Goal: Information Seeking & Learning: Learn about a topic

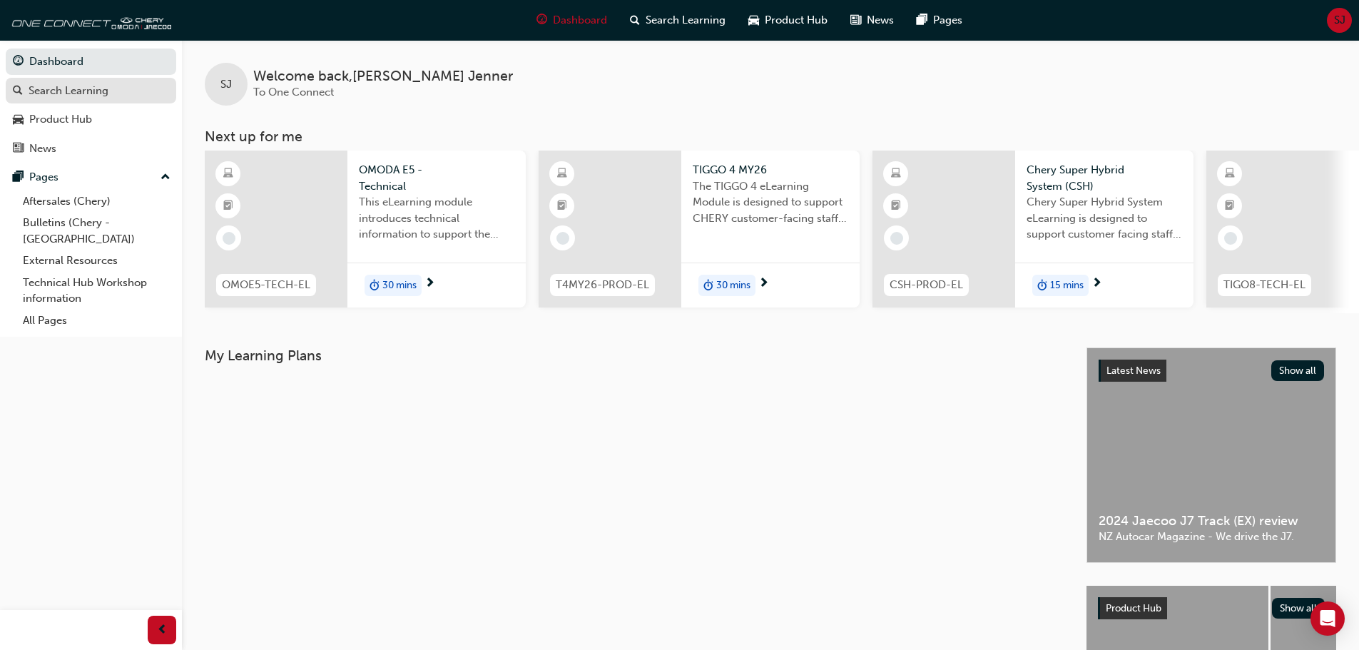
click at [83, 88] on div "Search Learning" at bounding box center [69, 91] width 80 height 16
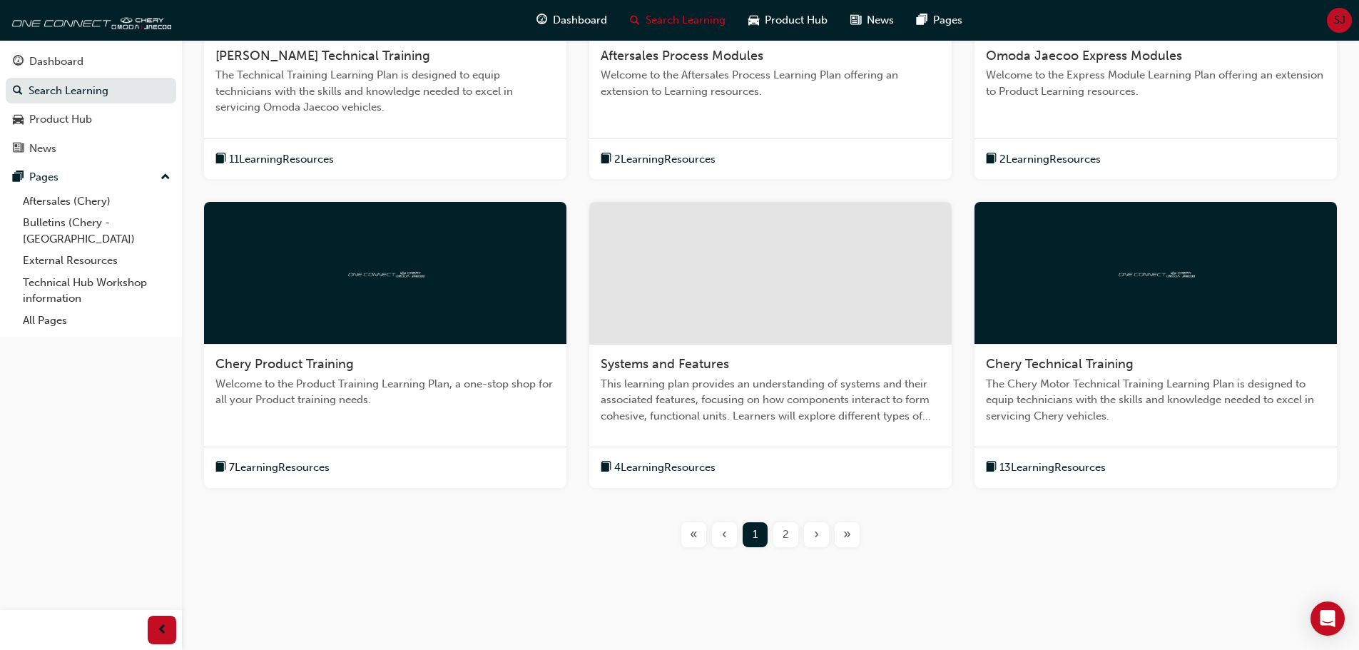
scroll to position [450, 0]
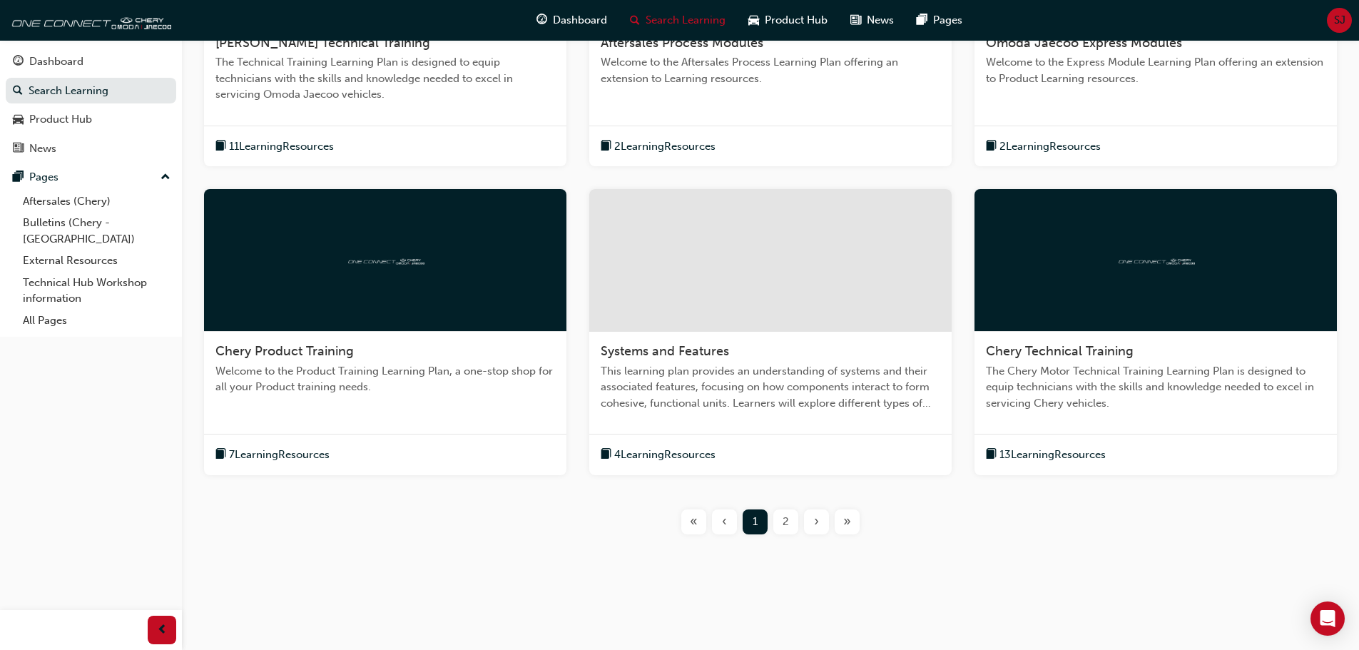
click at [1132, 322] on div at bounding box center [1156, 260] width 362 height 143
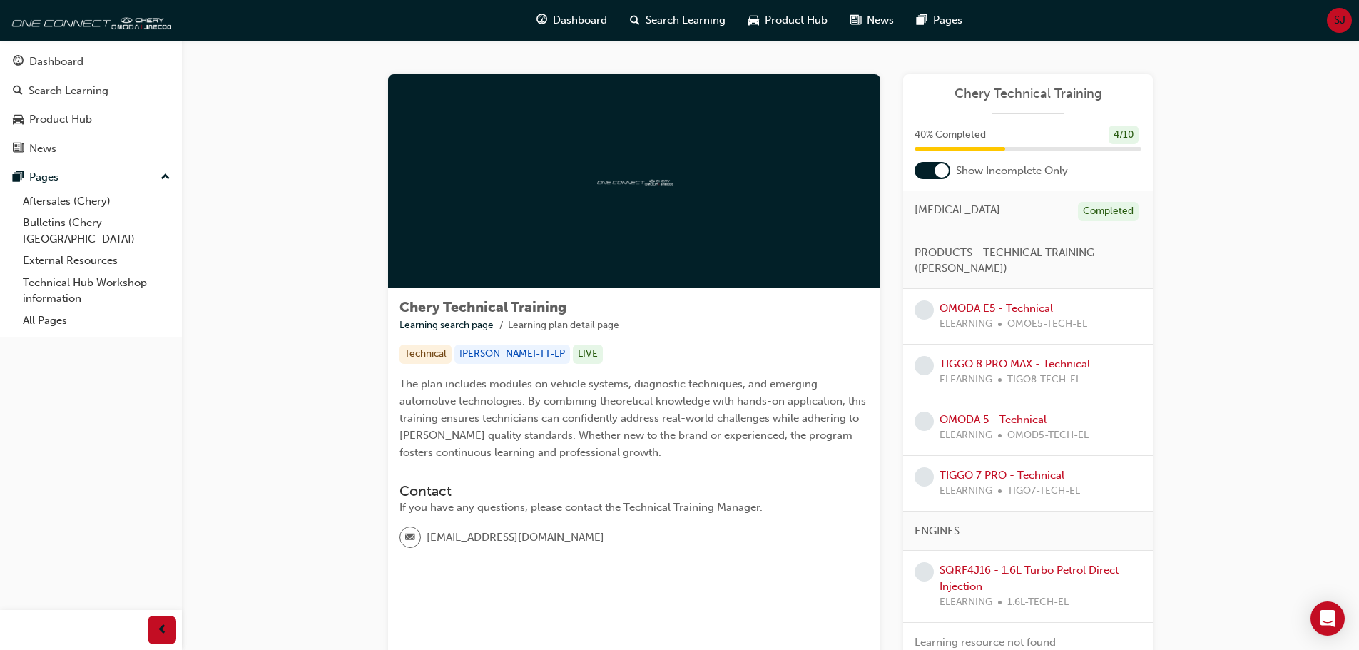
click at [929, 170] on div at bounding box center [933, 170] width 36 height 17
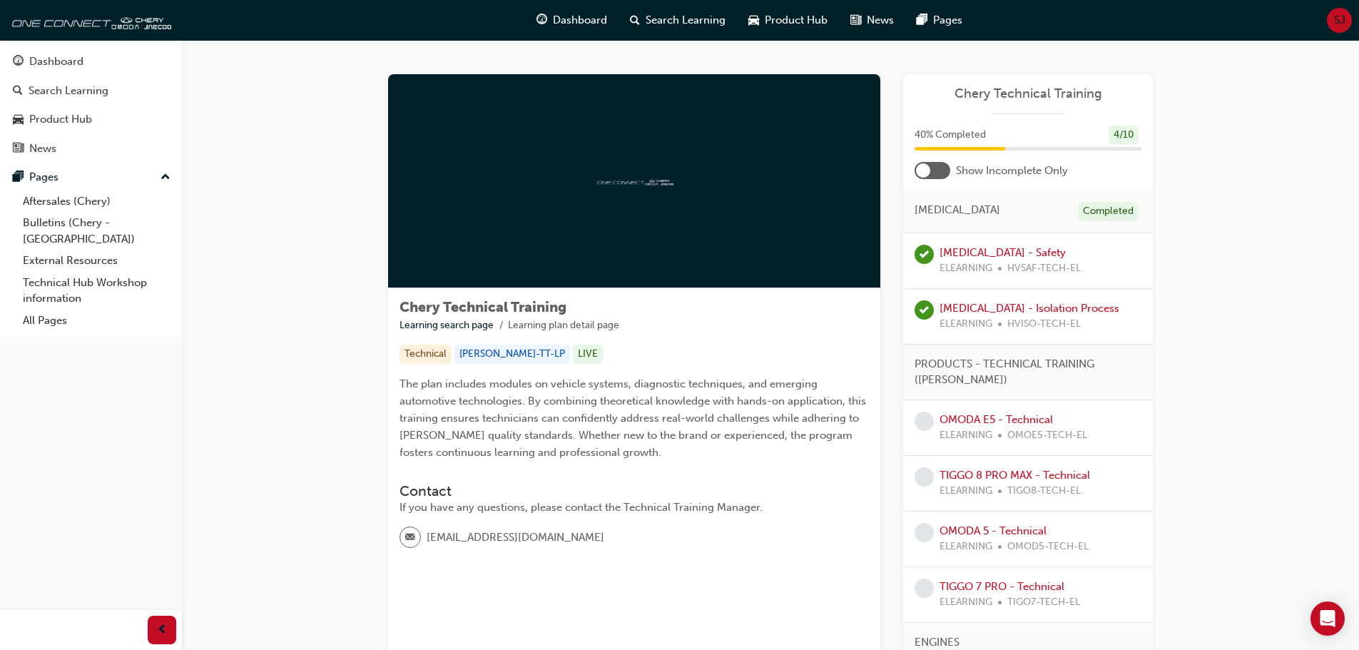
click at [939, 171] on div at bounding box center [933, 170] width 36 height 17
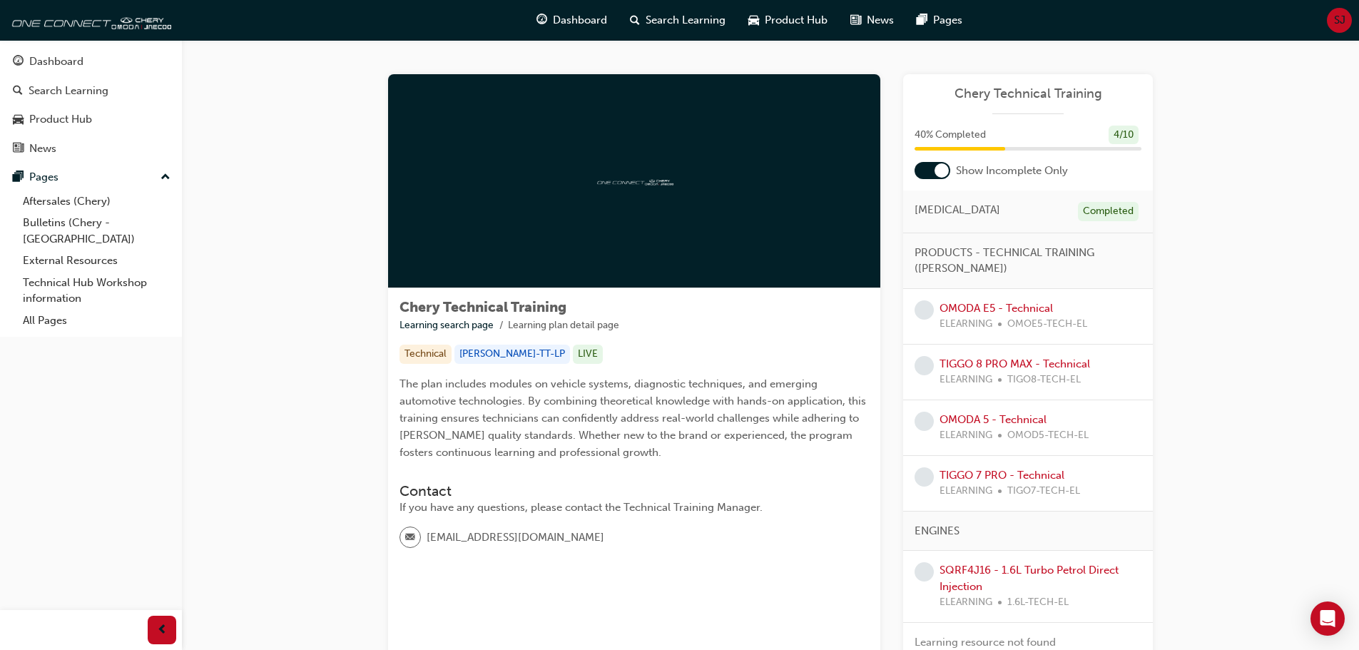
click at [924, 168] on div at bounding box center [933, 170] width 36 height 17
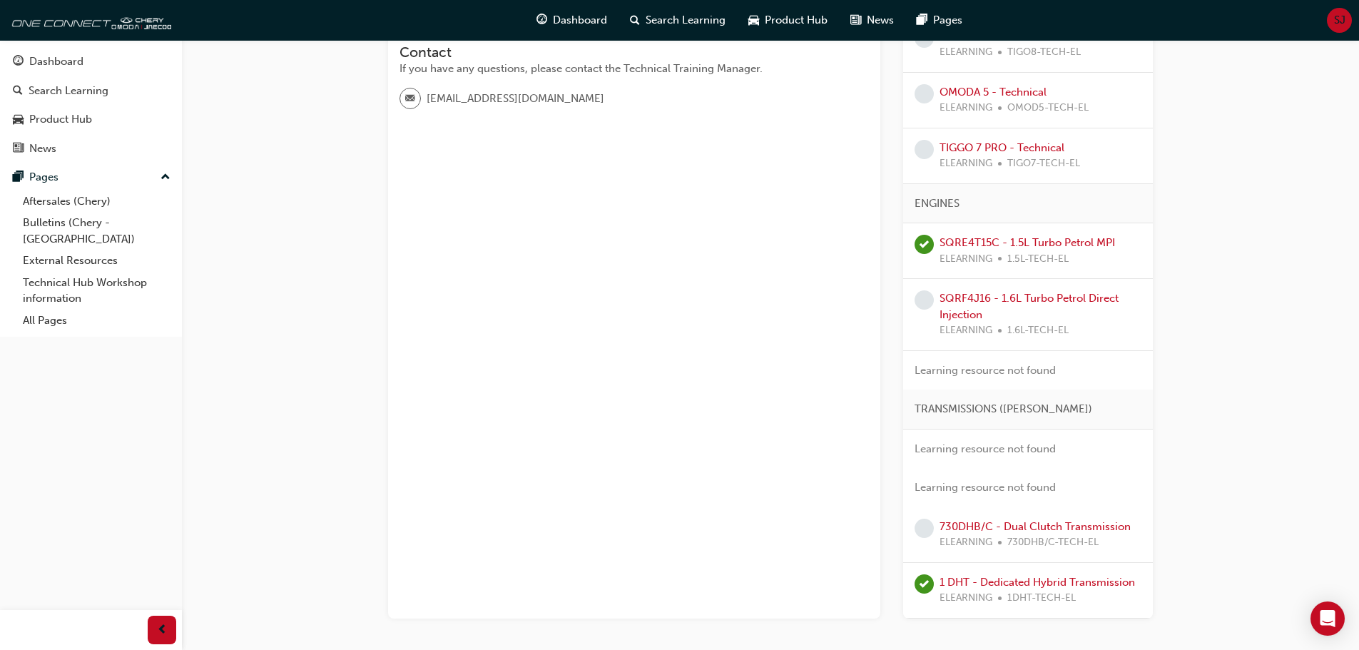
scroll to position [440, 0]
click at [1028, 298] on link "SQRF4J16 - 1.6L Turbo Petrol Direct Injection" at bounding box center [1029, 304] width 179 height 29
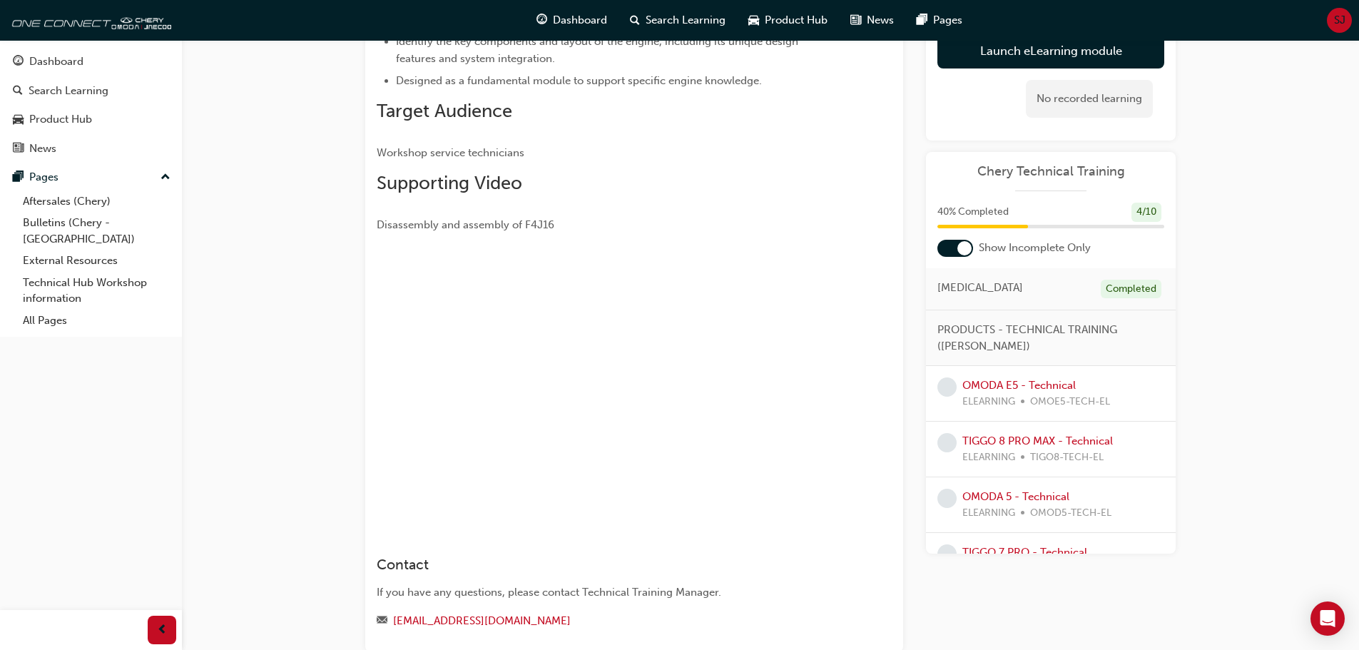
scroll to position [71, 0]
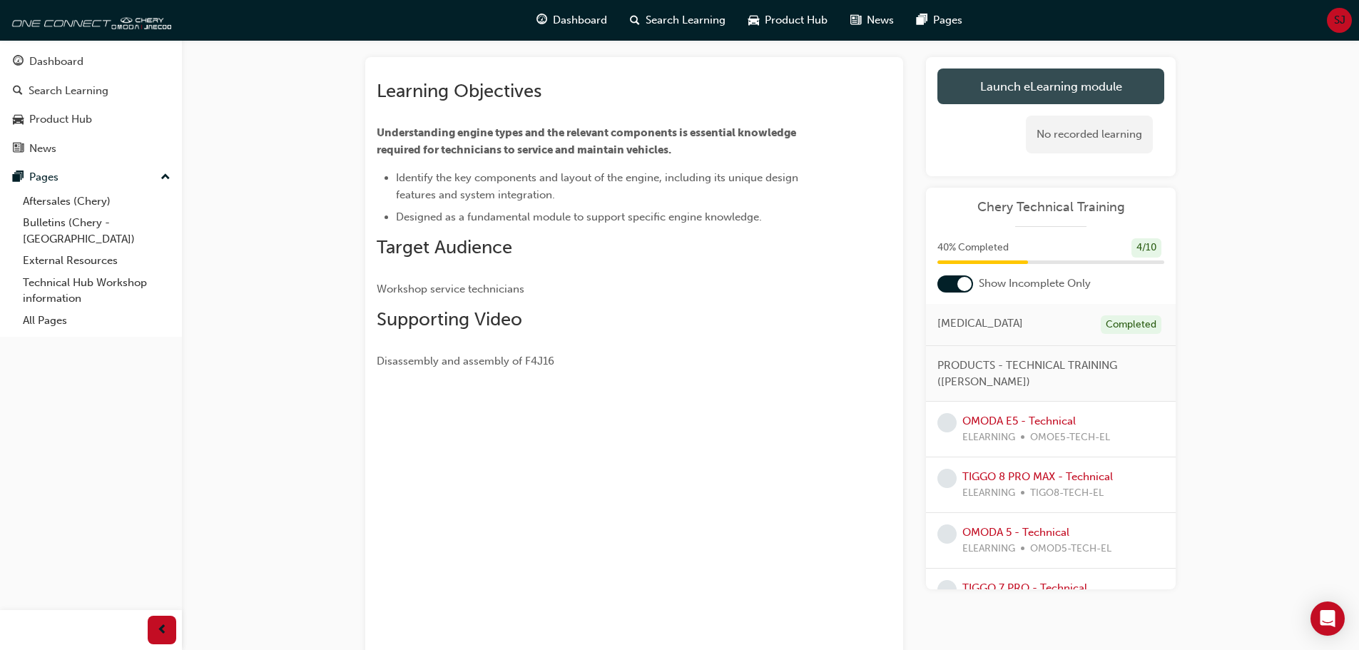
click at [1060, 83] on link "Launch eLearning module" at bounding box center [1051, 87] width 227 height 36
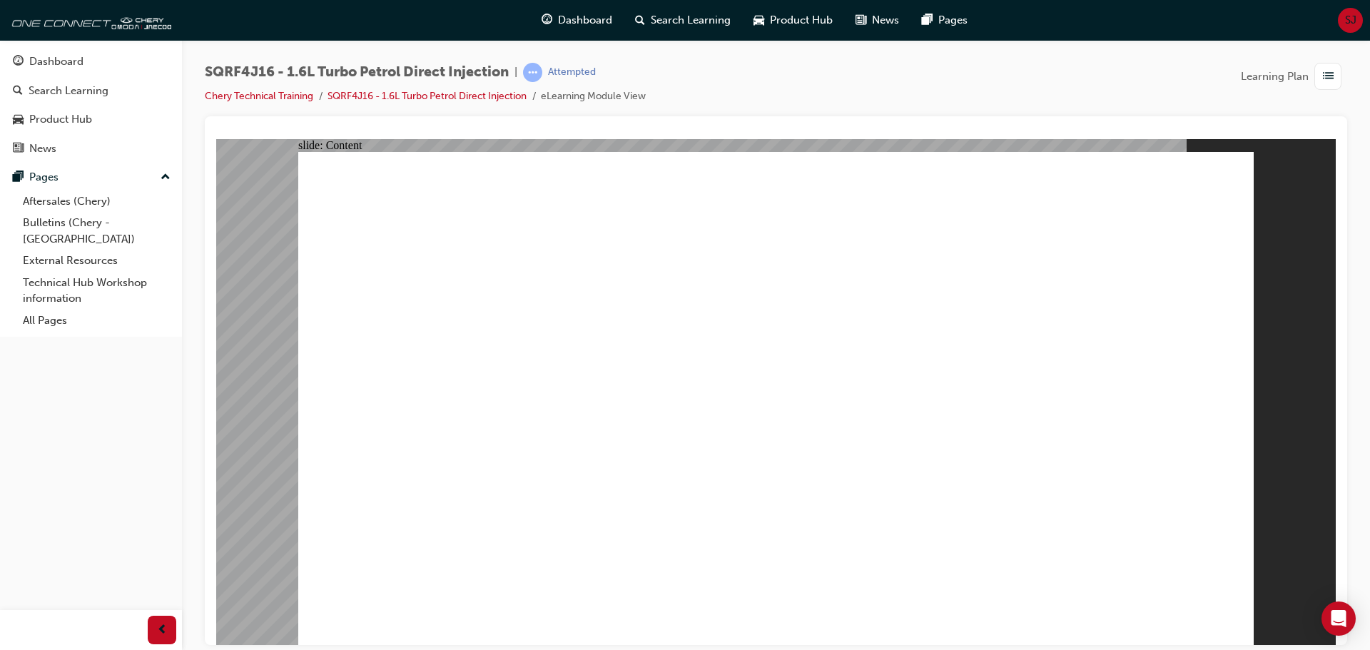
type input "15"
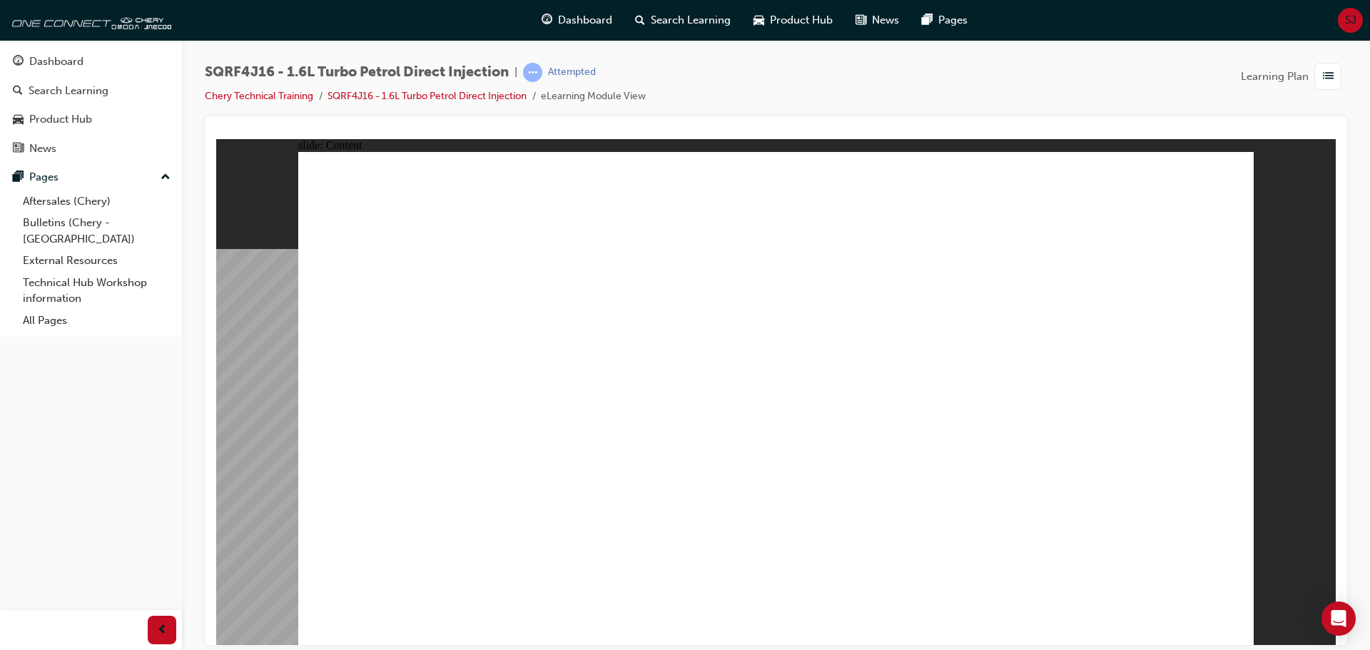
drag, startPoint x: 1115, startPoint y: 399, endPoint x: 1105, endPoint y: 406, distance: 12.9
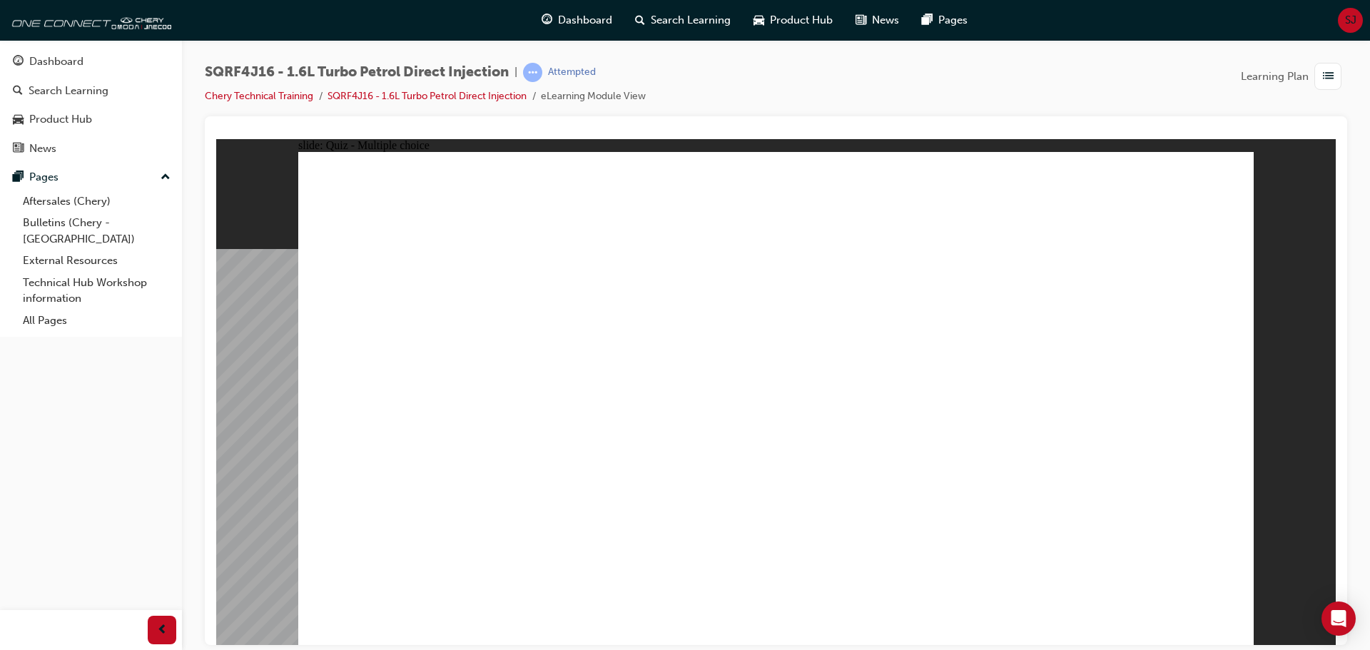
radio input "true"
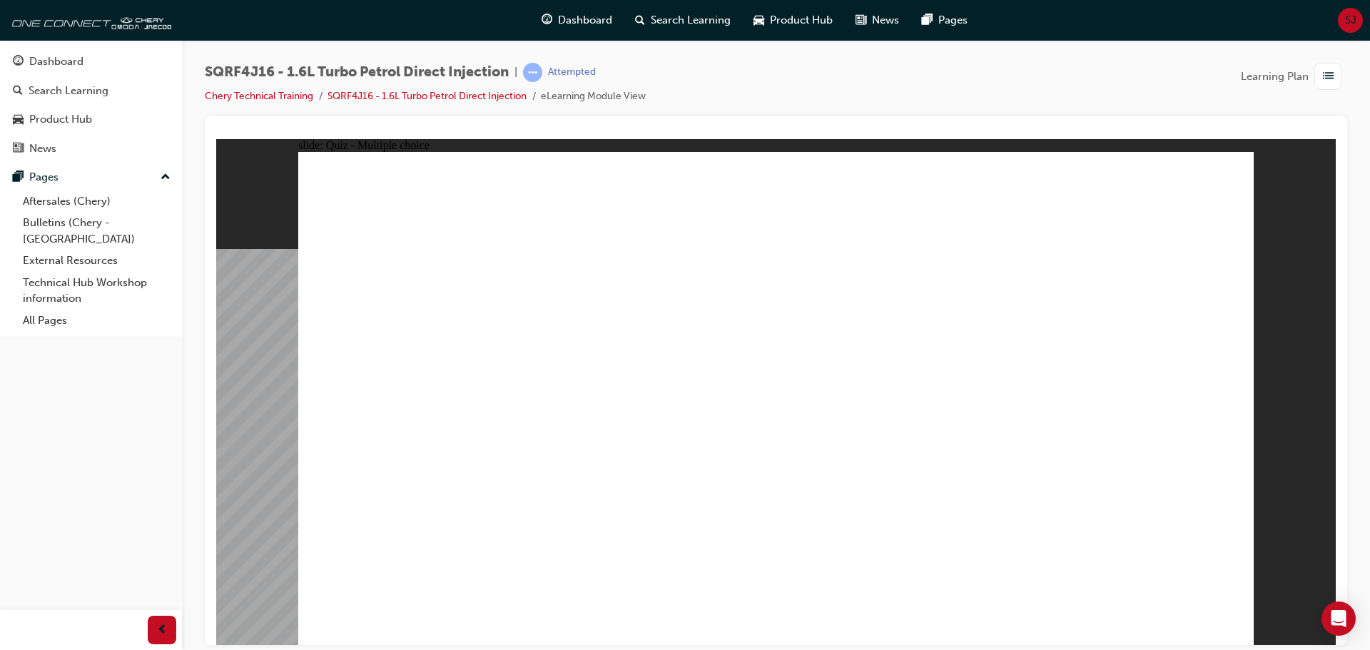
radio input "true"
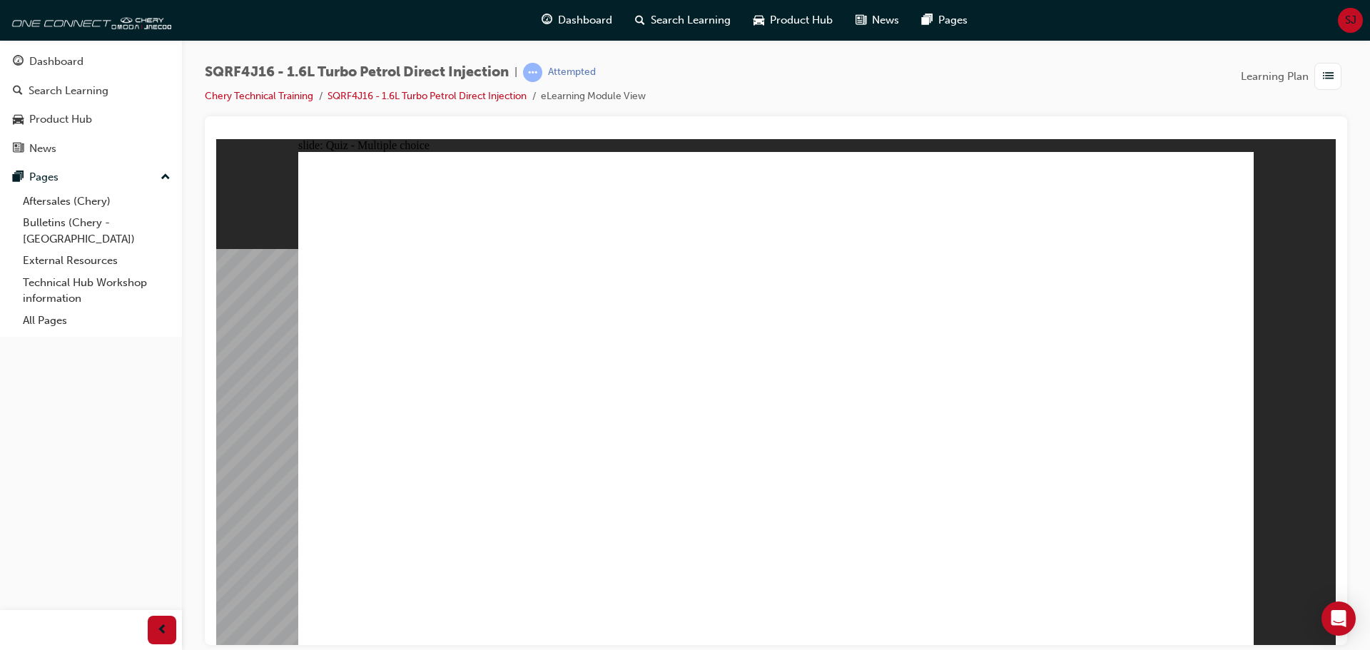
radio input "true"
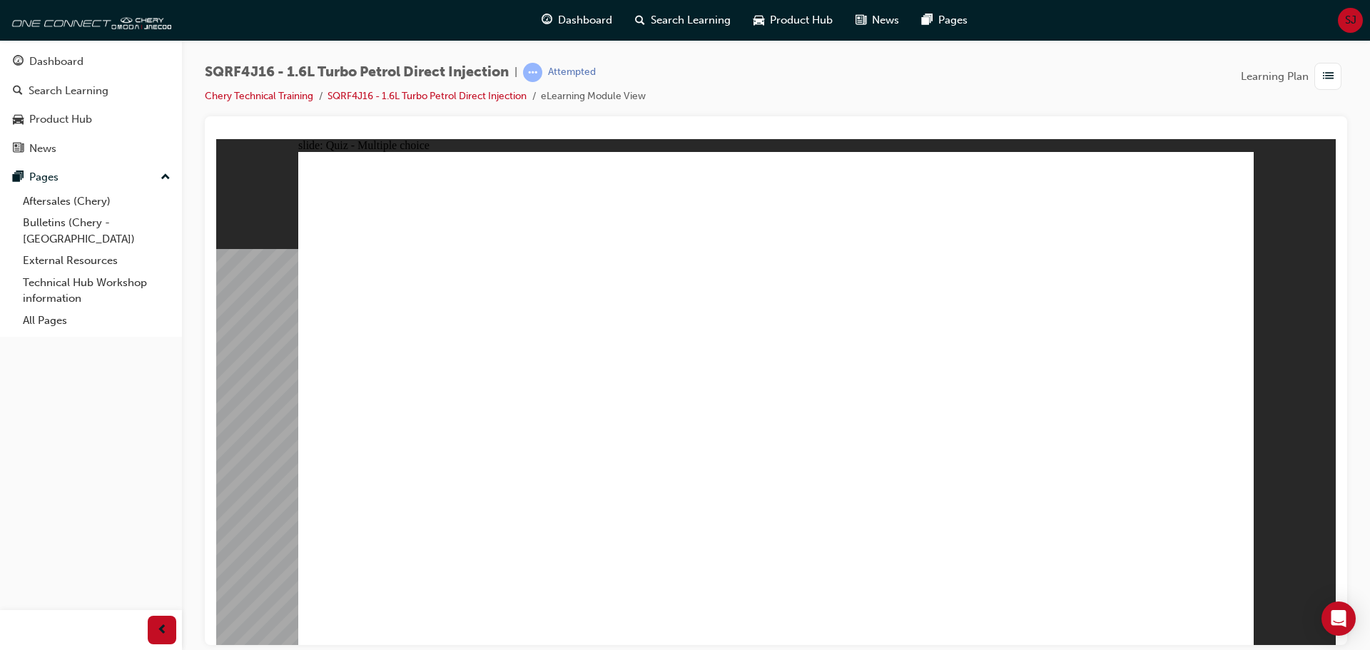
radio input "true"
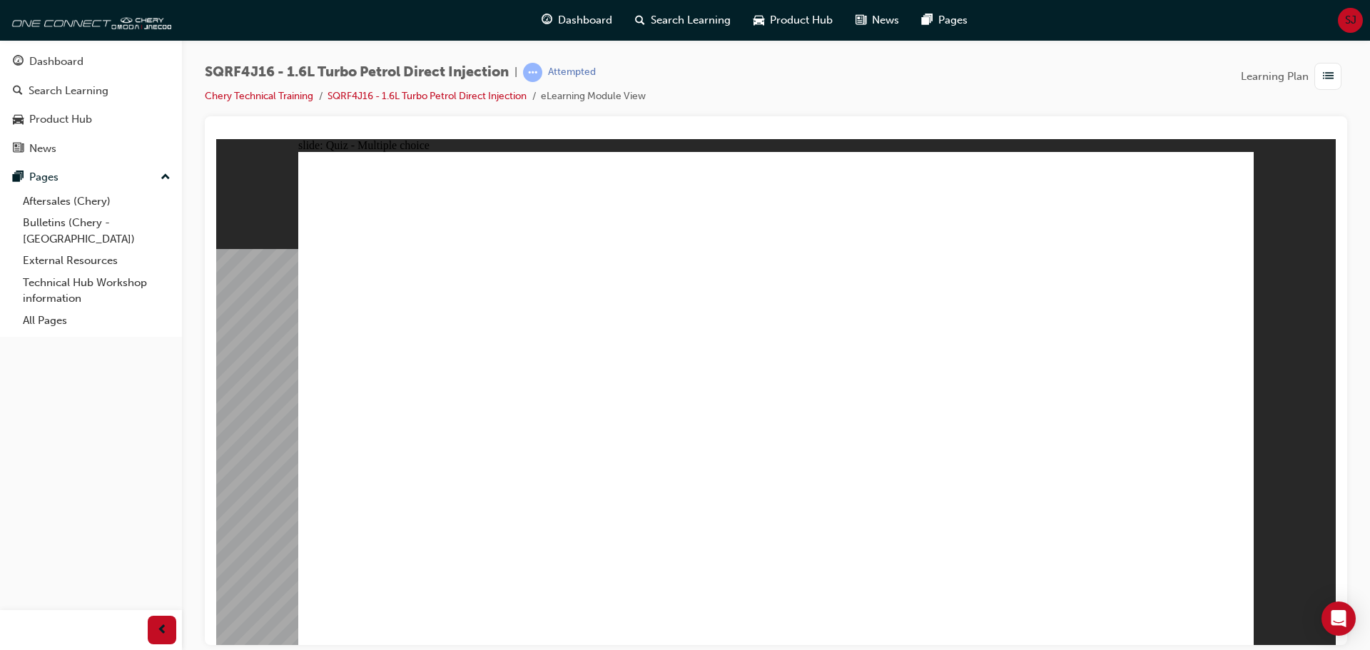
radio input "true"
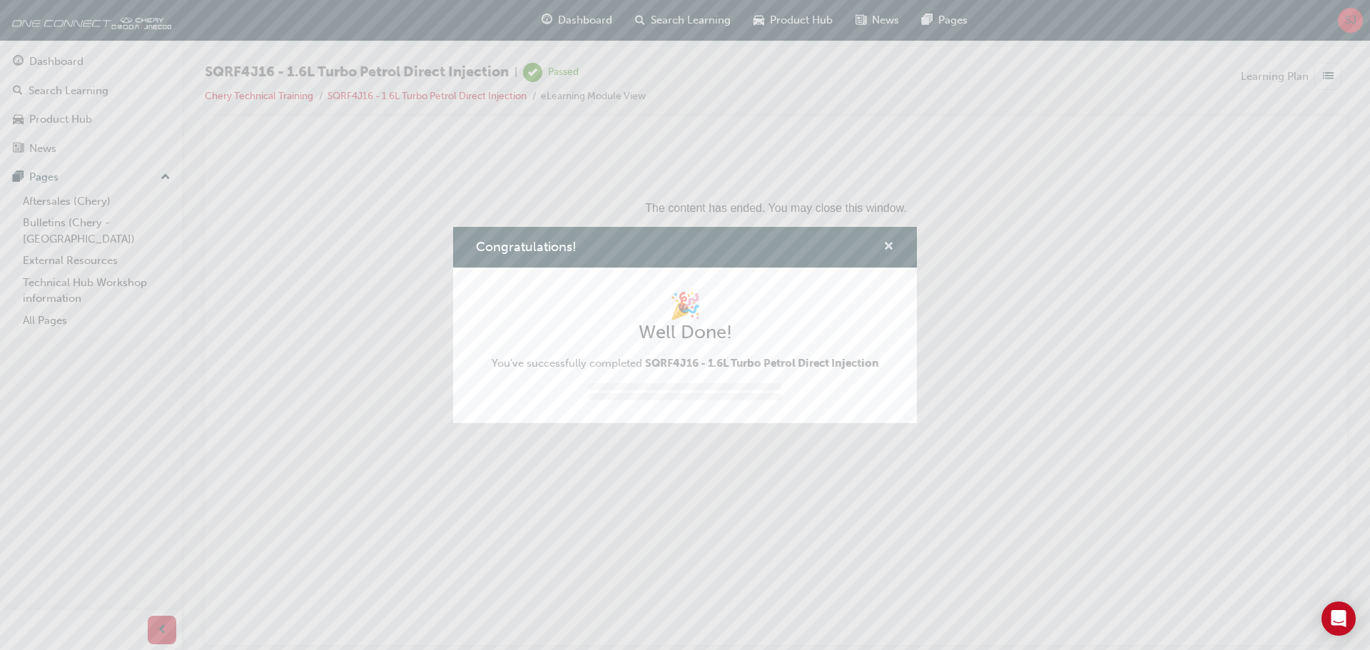
click at [891, 245] on span "cross-icon" at bounding box center [888, 247] width 11 height 13
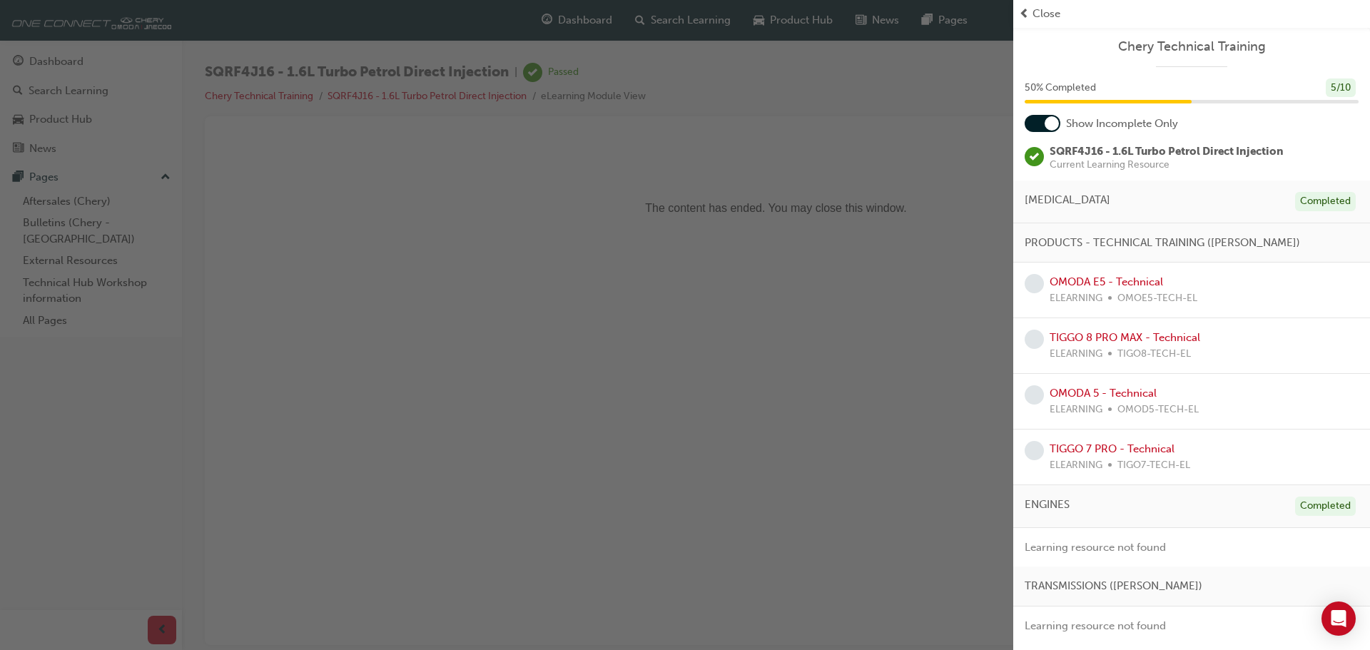
click at [1032, 122] on div at bounding box center [1043, 123] width 36 height 17
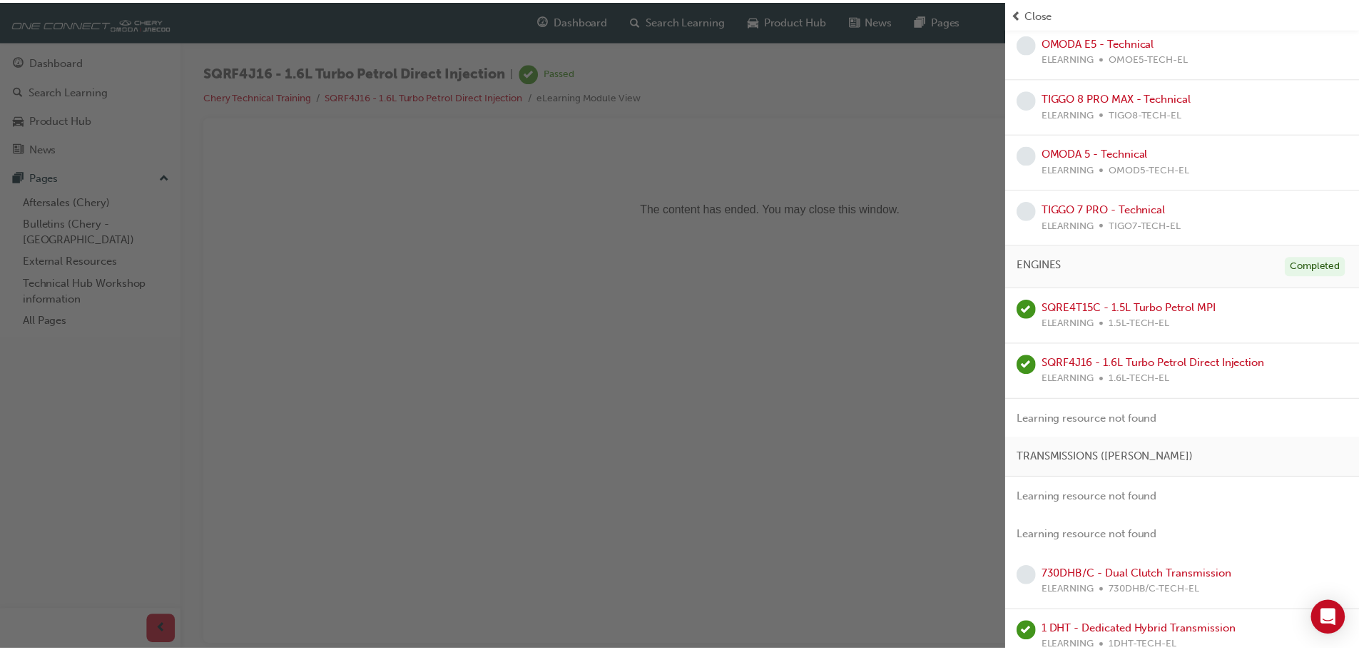
scroll to position [368, 0]
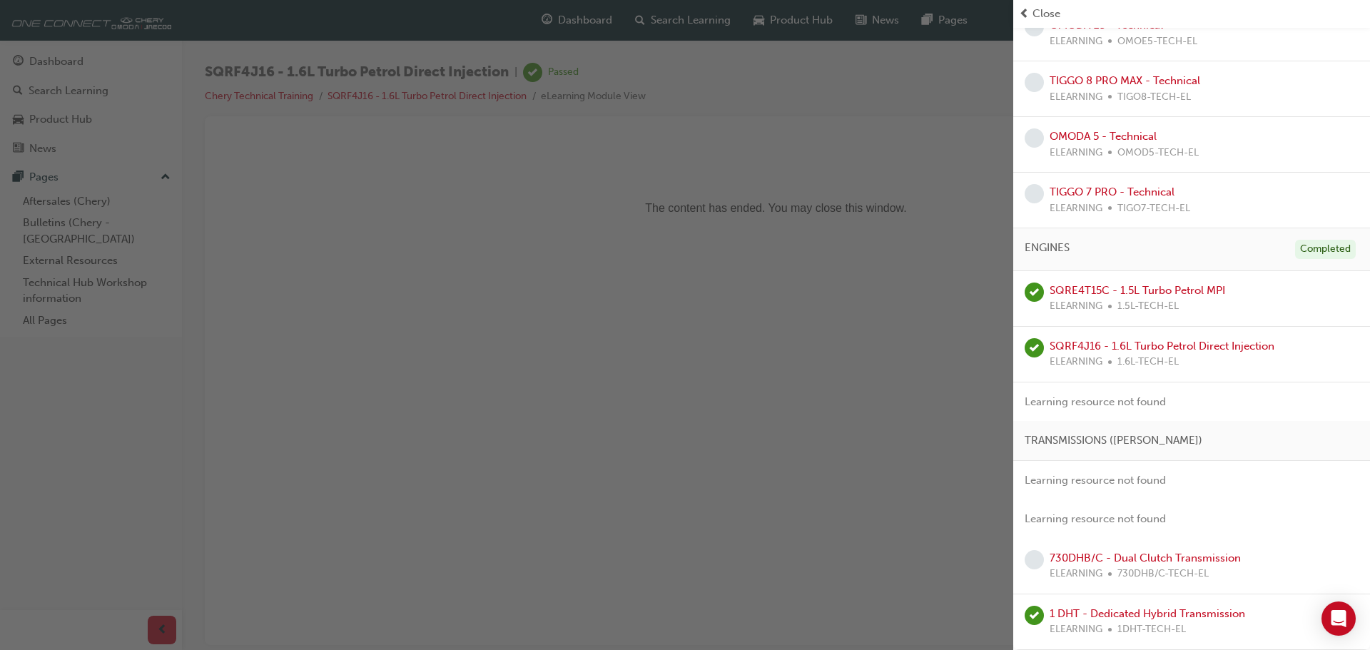
click at [1053, 10] on span "Close" at bounding box center [1047, 14] width 28 height 16
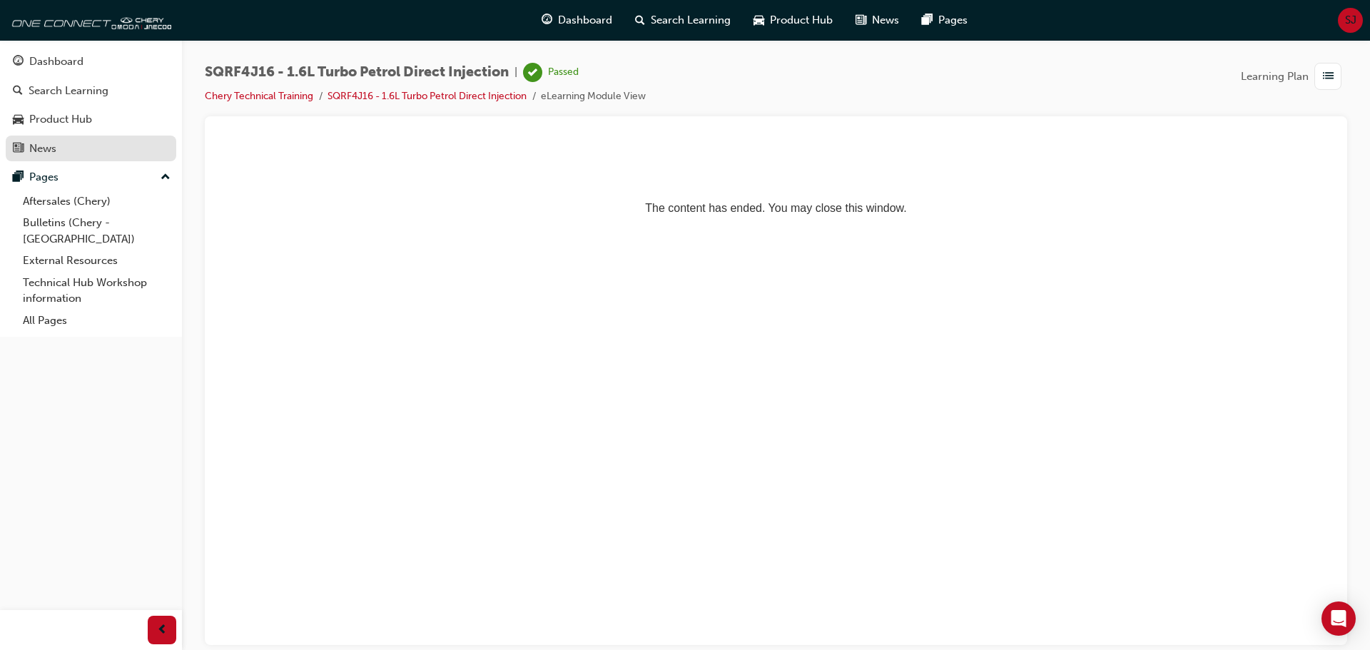
click at [44, 148] on div "News" at bounding box center [42, 149] width 27 height 16
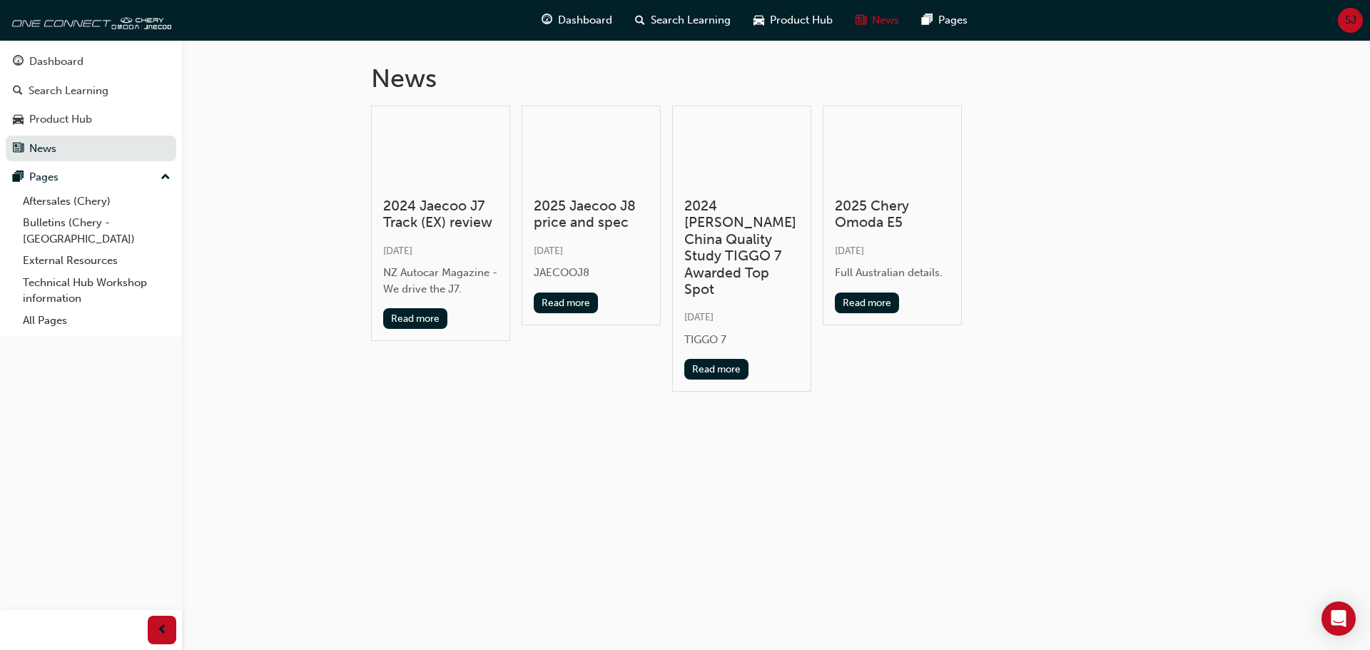
click at [437, 193] on div "2024 Jaecoo J7 Track (EX) review [DATE] NZ Autocar Magazine - We drive the J7. …" at bounding box center [440, 224] width 139 height 236
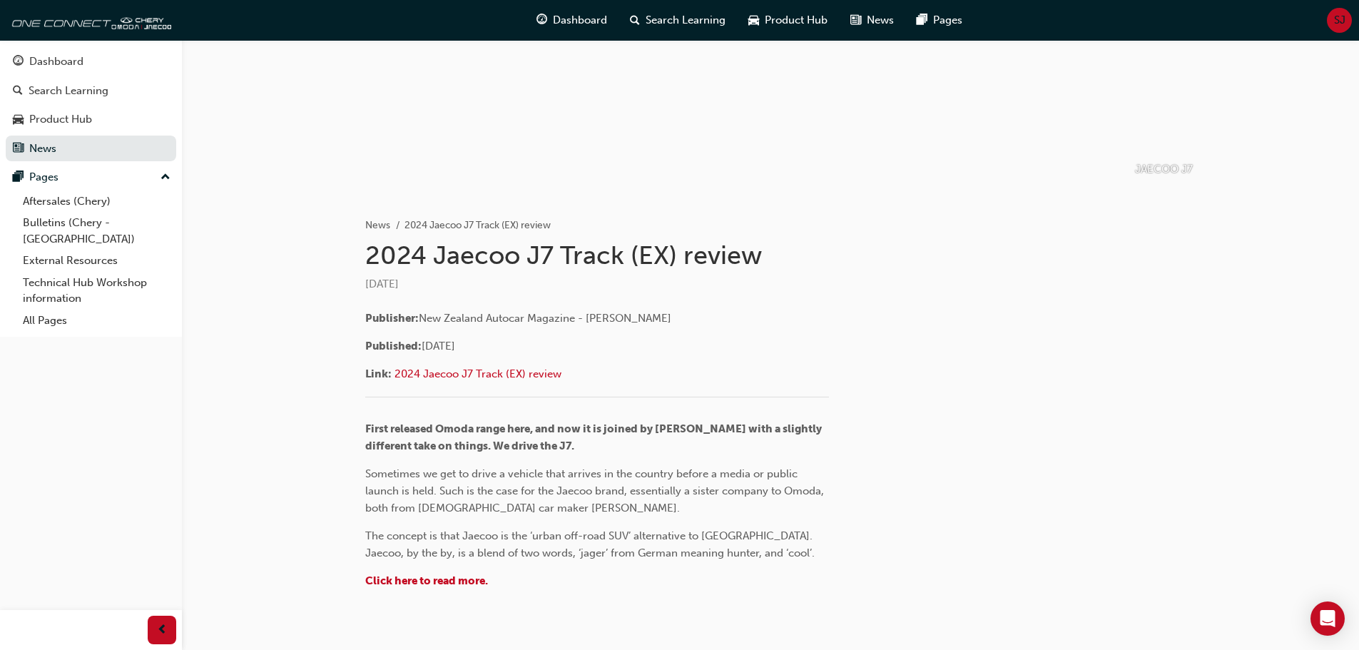
scroll to position [189, 0]
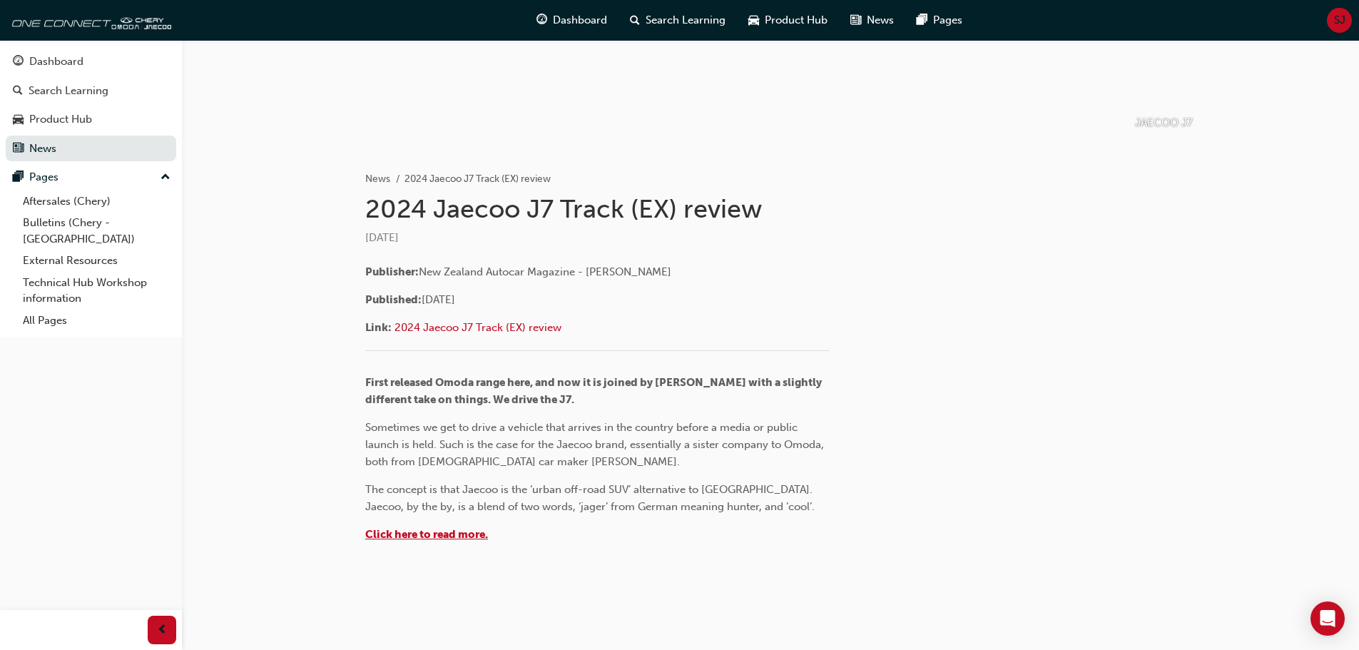
click at [458, 534] on span "Click here to read more." at bounding box center [426, 534] width 123 height 13
